Goal: Information Seeking & Learning: Learn about a topic

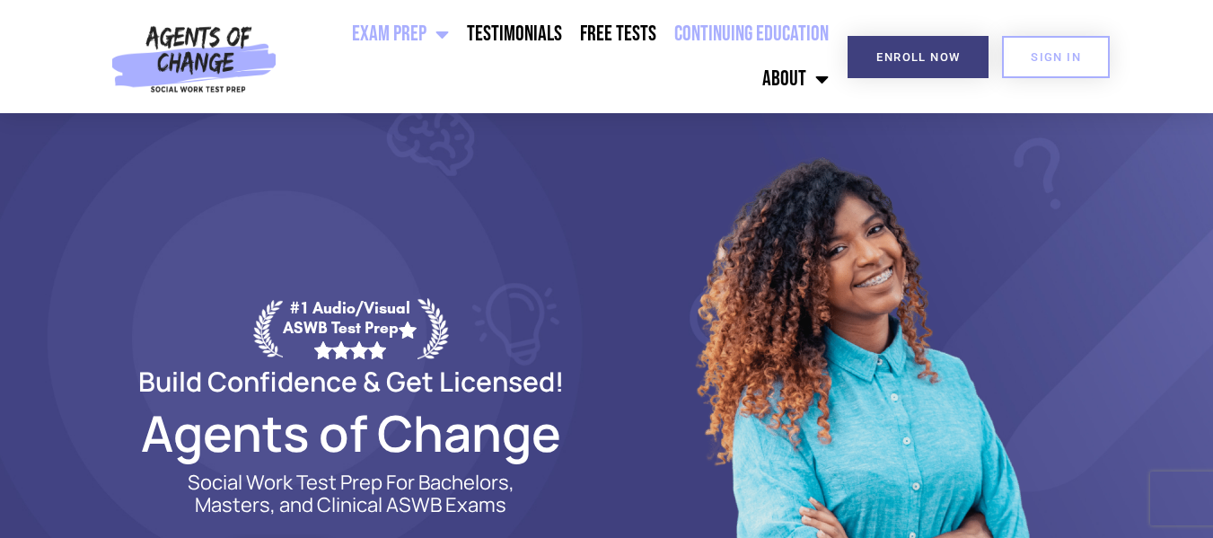
click at [727, 15] on link "Continuing Education" at bounding box center [751, 34] width 172 height 45
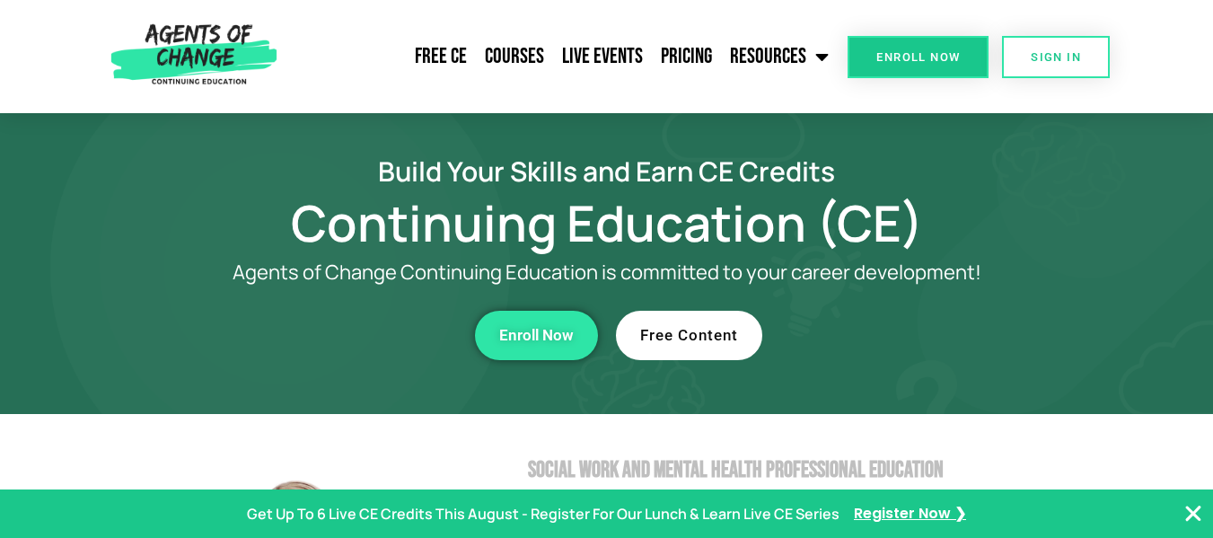
click at [679, 328] on span "Free Content" at bounding box center [689, 335] width 98 height 15
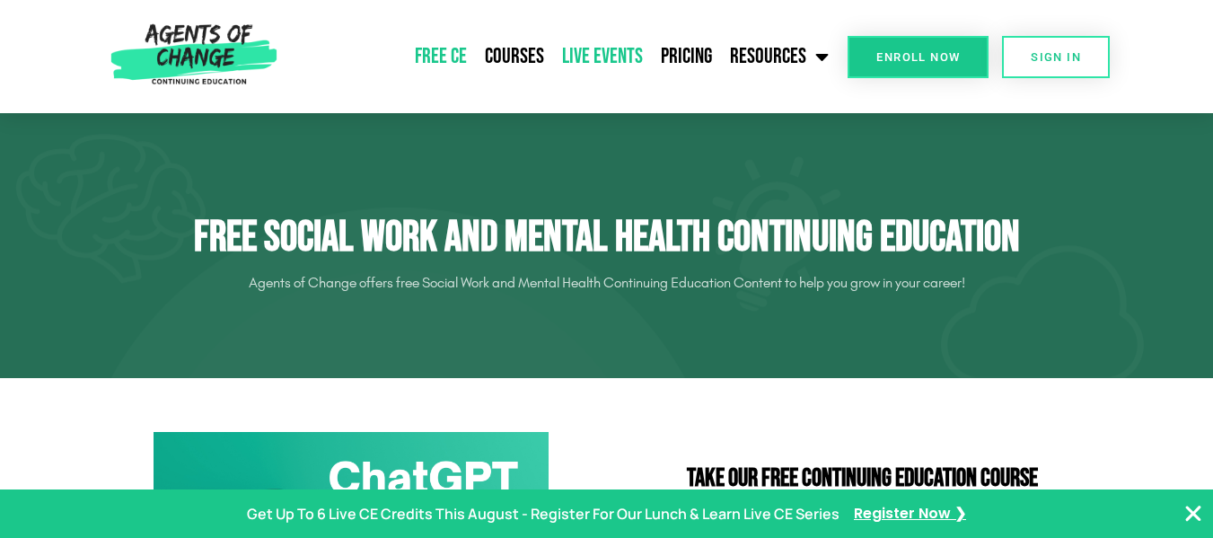
click at [581, 55] on link "Live Events" at bounding box center [602, 56] width 99 height 45
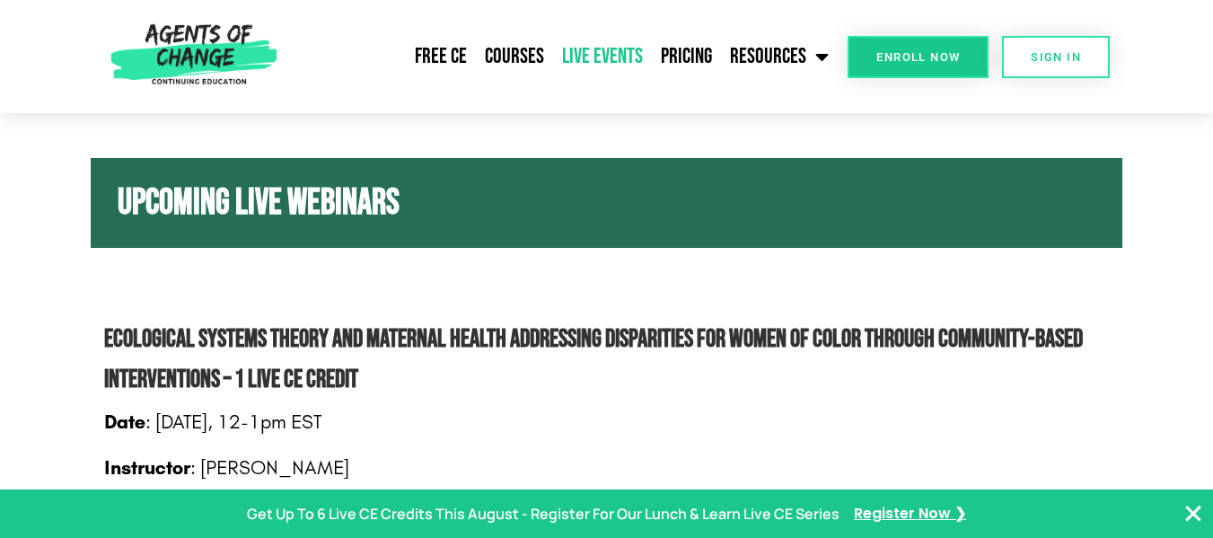
scroll to position [539, 0]
